Goal: Navigation & Orientation: Find specific page/section

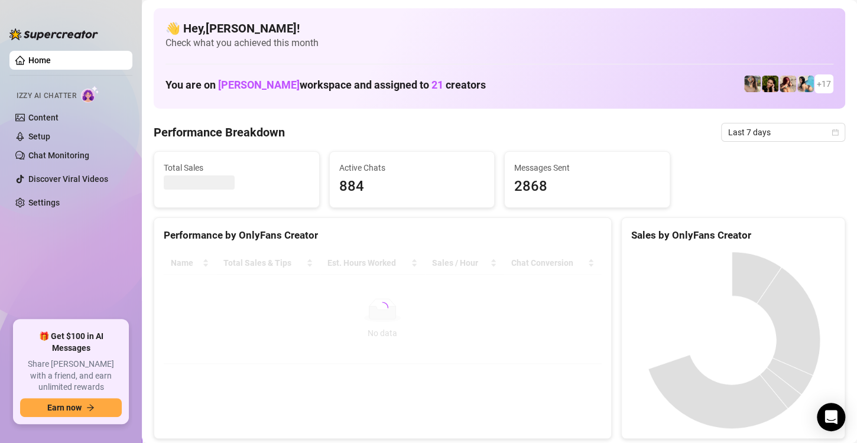
click at [117, 272] on ul "Home Izzy AI Chatter Content Setup Chat Monitoring Discover Viral Videos Settin…" at bounding box center [70, 180] width 123 height 269
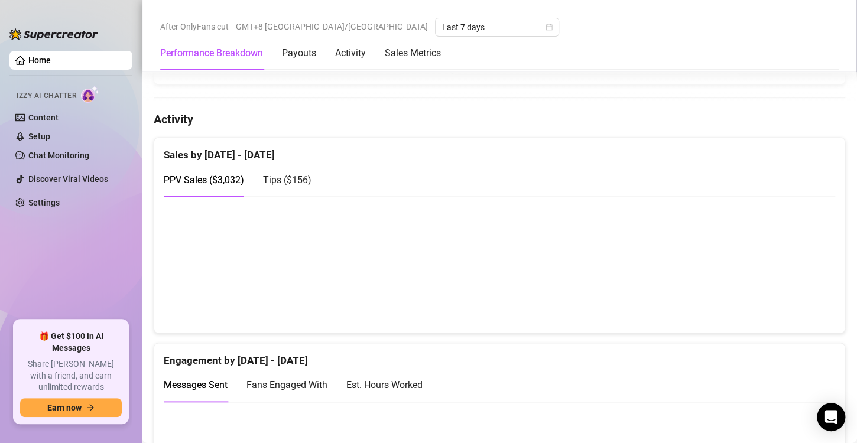
scroll to position [709, 0]
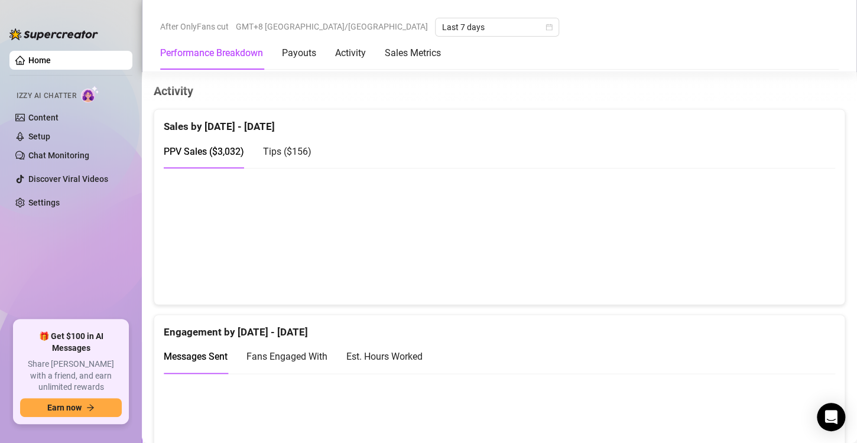
click at [289, 146] on span "Tips ( $156 )" at bounding box center [287, 151] width 48 height 11
click at [295, 154] on span "Tips ( $156 )" at bounding box center [287, 151] width 48 height 11
click at [297, 148] on span "Tips ( $156 )" at bounding box center [287, 151] width 48 height 11
click at [196, 147] on span "PPV Sales ( $3,032 )" at bounding box center [204, 151] width 80 height 11
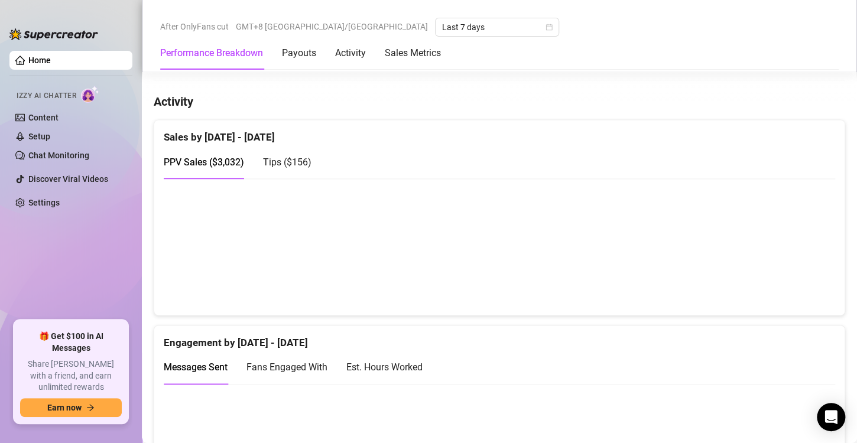
scroll to position [709, 0]
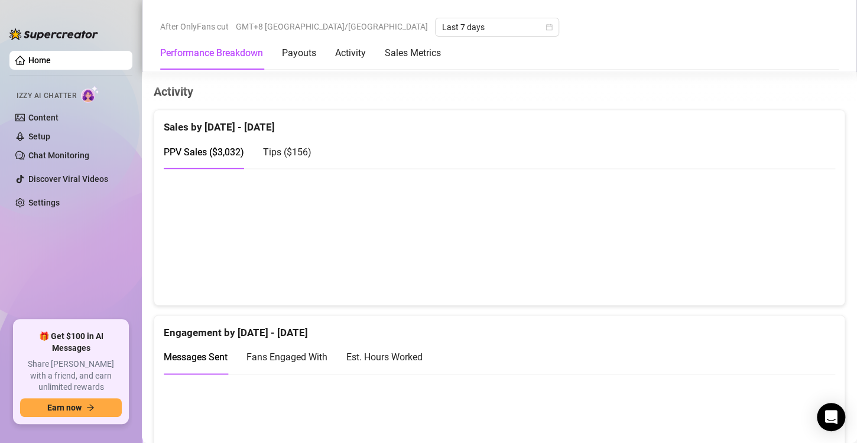
scroll to position [709, 0]
click at [789, 252] on canvas at bounding box center [494, 236] width 661 height 118
click at [311, 146] on div "PPV Sales ( $3,032 ) Tips ( $156 )" at bounding box center [499, 152] width 671 height 34
